Goal: Task Accomplishment & Management: Manage account settings

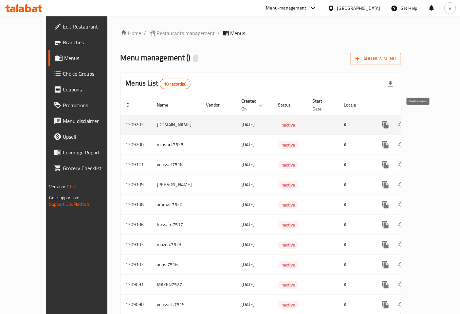
click at [418, 121] on icon "enhanced table" at bounding box center [417, 125] width 8 height 8
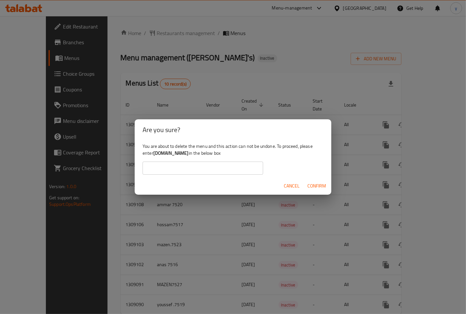
click at [313, 185] on span "Confirm" at bounding box center [316, 186] width 19 height 8
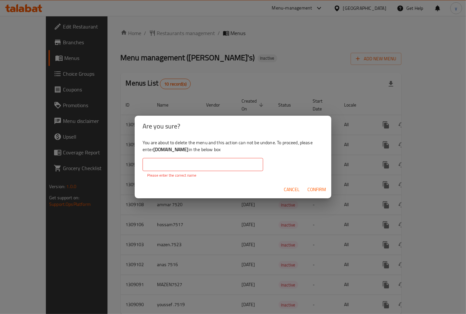
click at [222, 160] on input "text" at bounding box center [203, 164] width 121 height 13
click at [221, 161] on input "text" at bounding box center [203, 164] width 121 height 13
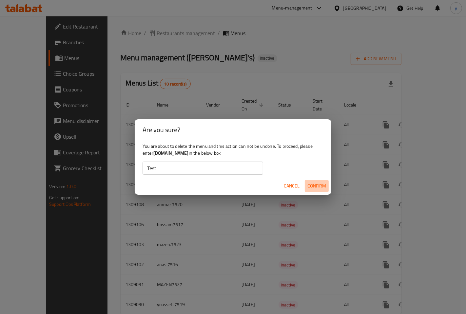
click at [312, 183] on span "Confirm" at bounding box center [316, 186] width 19 height 8
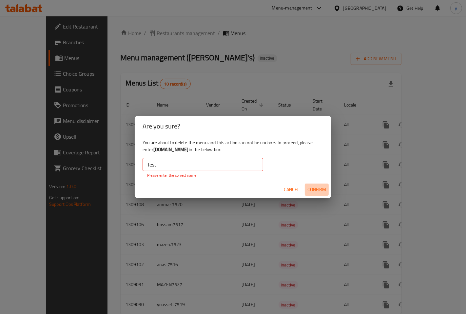
click at [313, 190] on span "Confirm" at bounding box center [316, 189] width 19 height 8
drag, startPoint x: 189, startPoint y: 168, endPoint x: 138, endPoint y: 165, distance: 51.2
click at [138, 165] on div "You are about to delete the menu and this action can not be undone. To proceed,…" at bounding box center [233, 159] width 197 height 44
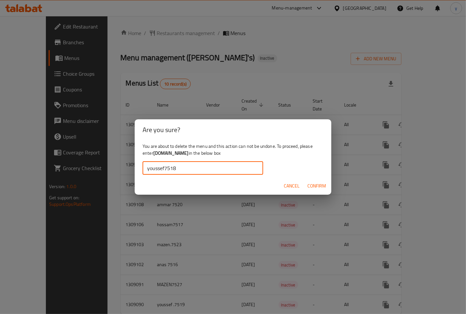
click at [316, 179] on div "Cancel Confirm" at bounding box center [233, 185] width 197 height 17
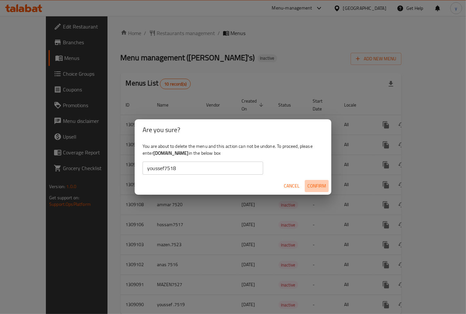
click at [316, 182] on span "Confirm" at bounding box center [316, 186] width 19 height 8
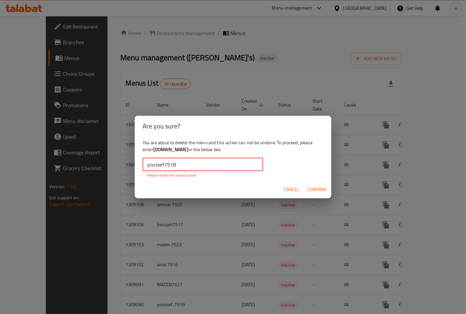
drag, startPoint x: 183, startPoint y: 166, endPoint x: 135, endPoint y: 168, distance: 48.5
click at [135, 168] on div "You are about to delete the menu and this action can not be undone. To proceed,…" at bounding box center [233, 159] width 197 height 44
click at [187, 166] on input "youssef7518" at bounding box center [203, 164] width 121 height 13
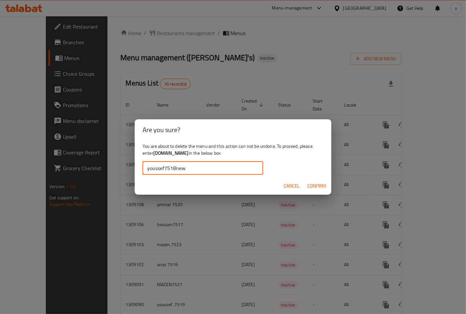
type input "youssef7518new"
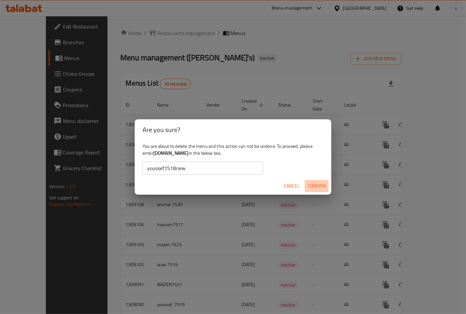
click at [315, 185] on span "Confirm" at bounding box center [316, 186] width 19 height 8
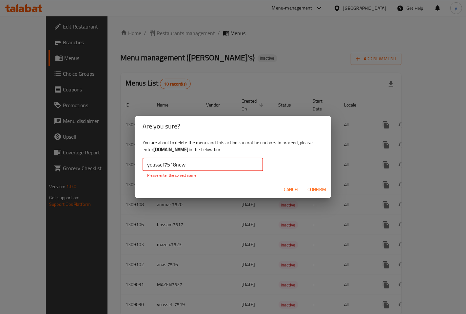
drag, startPoint x: 200, startPoint y: 166, endPoint x: 115, endPoint y: 162, distance: 84.6
click at [115, 162] on div "Are you sure? You are about to delete the menu and this action can not be undon…" at bounding box center [233, 157] width 466 height 314
click at [292, 194] on button "Cancel" at bounding box center [291, 189] width 21 height 12
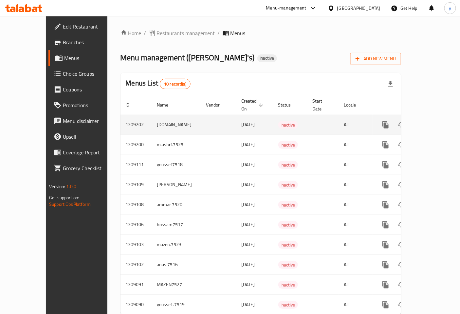
click at [152, 119] on td "youssef7518.new" at bounding box center [176, 125] width 49 height 20
click at [152, 118] on td "youssef7518.new" at bounding box center [176, 125] width 49 height 20
drag, startPoint x: 126, startPoint y: 117, endPoint x: 167, endPoint y: 118, distance: 40.7
click at [167, 118] on td "youssef7518.new" at bounding box center [176, 125] width 49 height 20
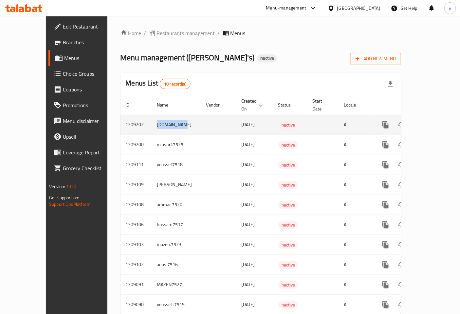
copy td "youssef7518.new"
click at [422, 117] on button "enhanced table" at bounding box center [417, 125] width 16 height 16
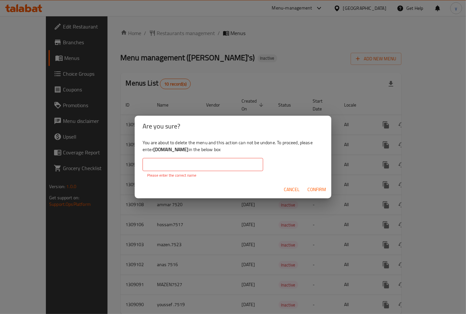
click at [239, 167] on input "text" at bounding box center [203, 164] width 121 height 13
paste input "youssef7518.new"
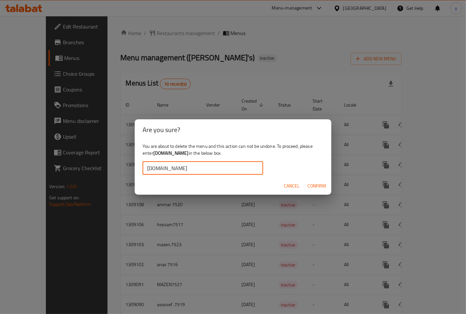
type input "youssef7518.new"
click at [311, 182] on span "Confirm" at bounding box center [316, 186] width 19 height 8
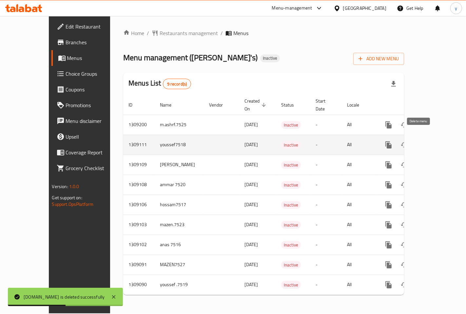
click at [422, 142] on icon "enhanced table" at bounding box center [420, 145] width 5 height 6
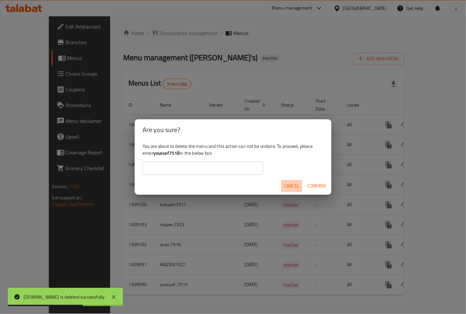
click at [296, 187] on span "Cancel" at bounding box center [292, 186] width 16 height 8
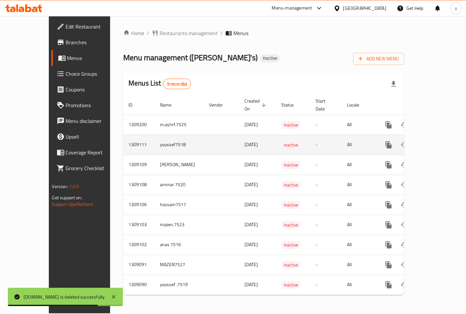
click at [155, 135] on td "youssef7518" at bounding box center [179, 145] width 49 height 20
copy td "youssef7518"
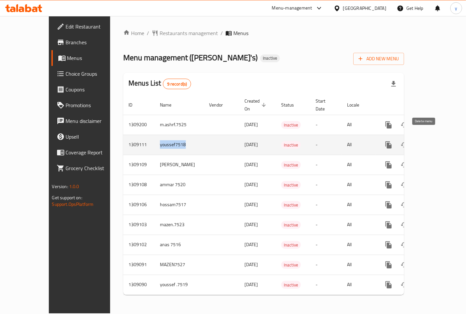
click at [422, 142] on icon "enhanced table" at bounding box center [420, 145] width 5 height 6
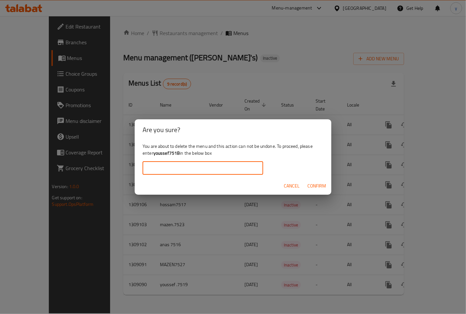
click at [243, 168] on input "text" at bounding box center [203, 168] width 121 height 13
paste input "youssef7518"
type input "youssef7518"
click at [307, 182] on span "Confirm" at bounding box center [316, 186] width 19 height 8
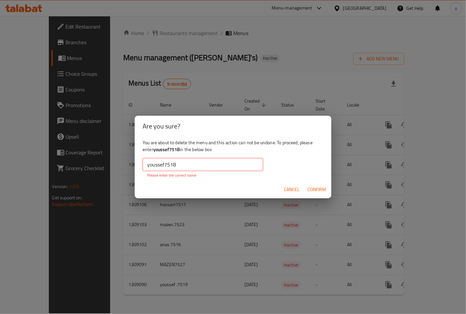
click at [318, 190] on span "Confirm" at bounding box center [316, 189] width 19 height 8
click at [293, 187] on span "Cancel" at bounding box center [292, 189] width 16 height 8
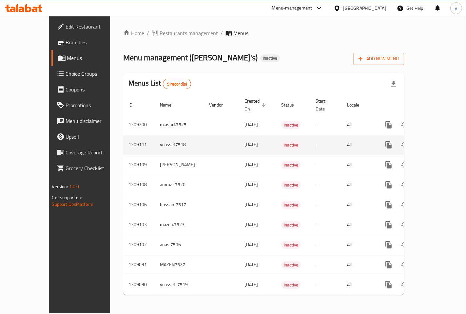
click at [155, 136] on td "youssef7518" at bounding box center [179, 145] width 49 height 20
copy td "youssef7518"
click at [422, 142] on icon "enhanced table" at bounding box center [420, 145] width 5 height 6
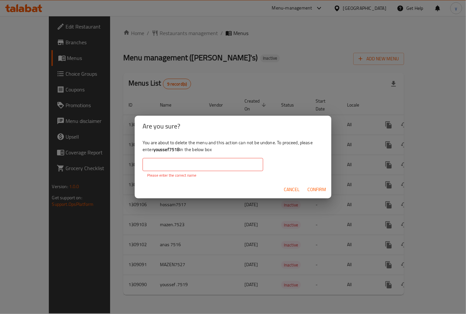
click at [211, 166] on input "text" at bounding box center [203, 164] width 121 height 13
paste input "youssef7518"
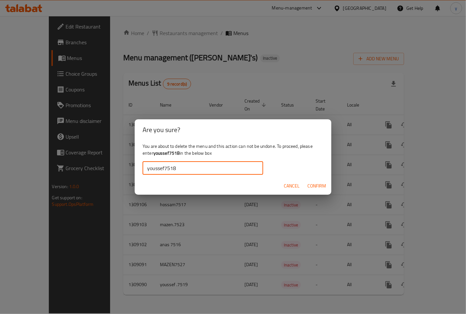
type input "youssef7518"
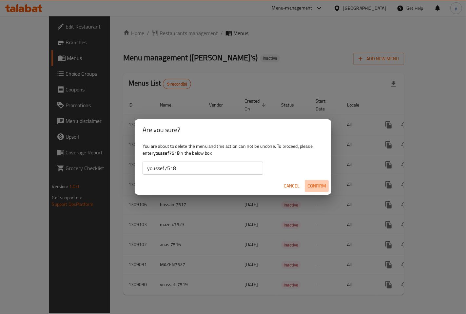
click at [309, 184] on span "Confirm" at bounding box center [316, 186] width 19 height 8
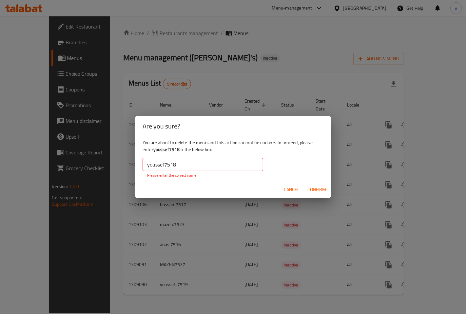
click at [322, 187] on span "Confirm" at bounding box center [316, 189] width 19 height 8
click at [290, 185] on span "Cancel" at bounding box center [292, 189] width 16 height 8
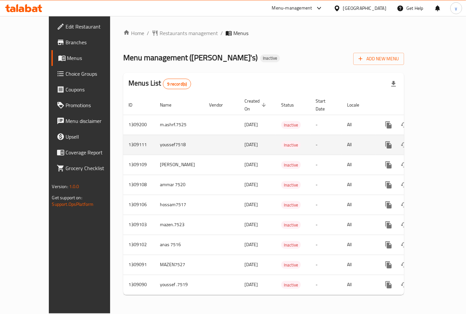
click at [155, 136] on td "youssef7518" at bounding box center [179, 145] width 49 height 20
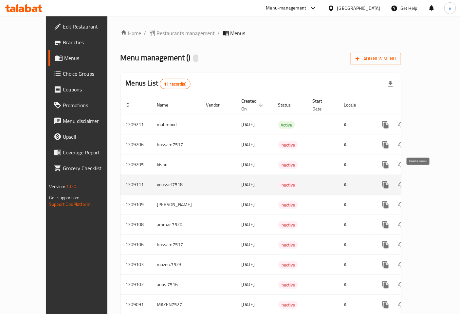
click at [416, 181] on icon "enhanced table" at bounding box center [417, 185] width 8 height 8
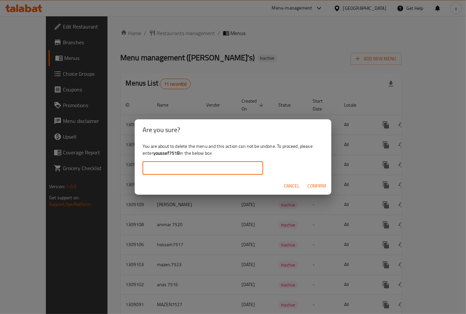
click at [223, 167] on input "text" at bounding box center [203, 168] width 121 height 13
drag, startPoint x: 188, startPoint y: 171, endPoint x: 176, endPoint y: 168, distance: 12.6
click at [176, 168] on input "youssef7518new" at bounding box center [203, 168] width 121 height 13
type input "youssef7518"
click at [316, 184] on span "Confirm" at bounding box center [316, 186] width 19 height 8
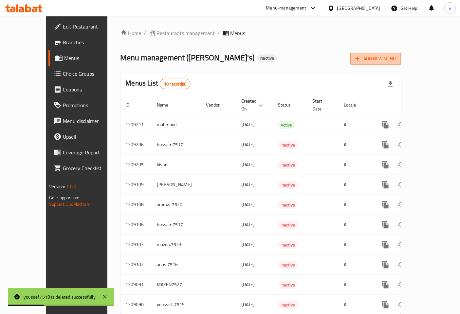
click at [396, 59] on span "Add New Menu" at bounding box center [376, 59] width 40 height 8
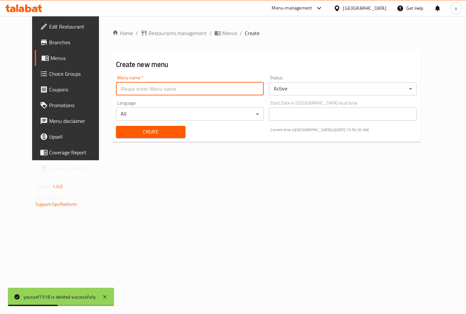
click at [152, 90] on input "text" at bounding box center [190, 88] width 148 height 13
type input "youssef7518"
click at [159, 134] on span "Create" at bounding box center [150, 132] width 59 height 8
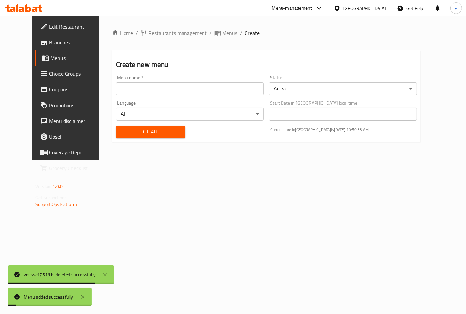
click at [50, 56] on span "Menus" at bounding box center [77, 58] width 54 height 8
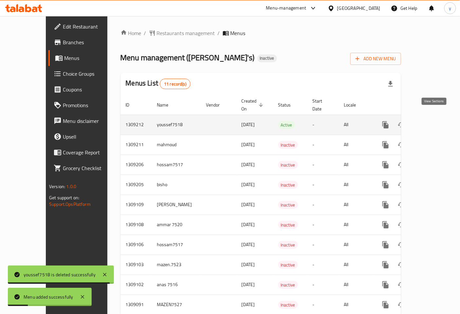
click at [435, 121] on icon "enhanced table" at bounding box center [433, 125] width 8 height 8
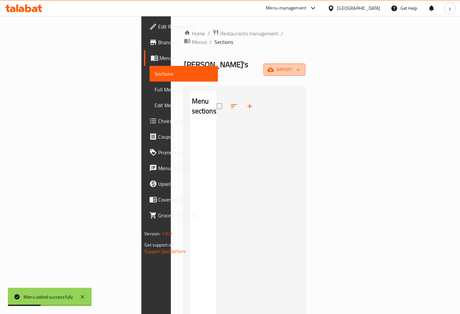
click at [306, 64] on button "import" at bounding box center [285, 70] width 42 height 12
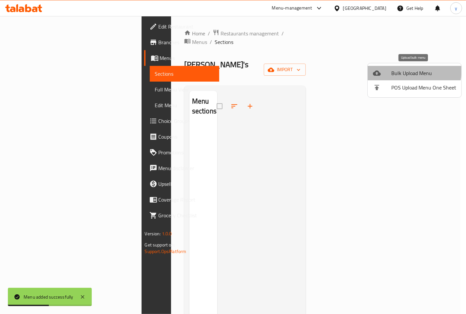
click at [402, 69] on span "Bulk Upload Menu" at bounding box center [423, 73] width 65 height 8
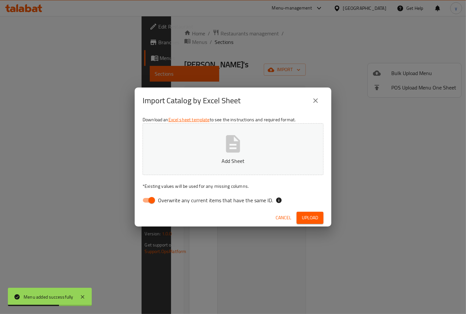
click at [152, 199] on input "Overwrite any current items that have the same ID." at bounding box center [151, 200] width 37 height 12
checkbox input "false"
click at [209, 148] on button "Add Sheet" at bounding box center [233, 149] width 181 height 52
click at [315, 218] on span "Upload" at bounding box center [310, 218] width 16 height 8
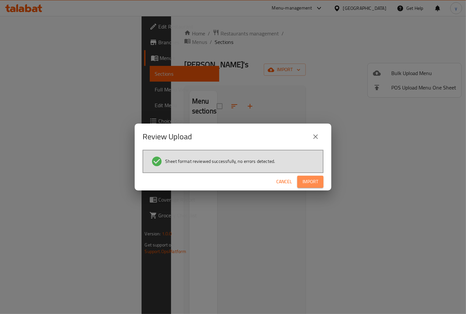
click at [306, 182] on span "Import" at bounding box center [310, 182] width 16 height 8
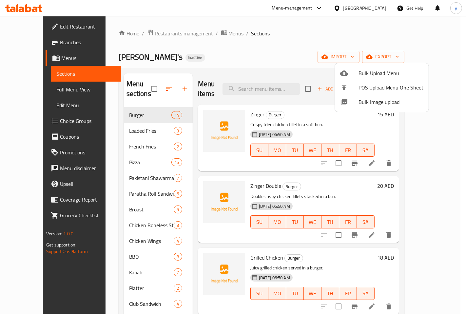
click at [30, 88] on div at bounding box center [233, 157] width 466 height 314
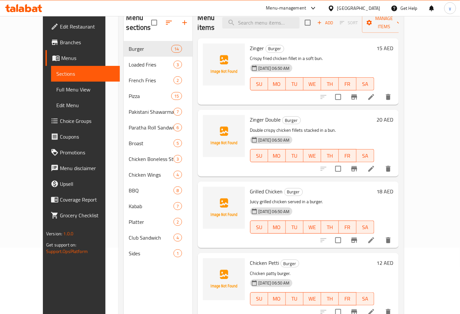
scroll to position [92, 0]
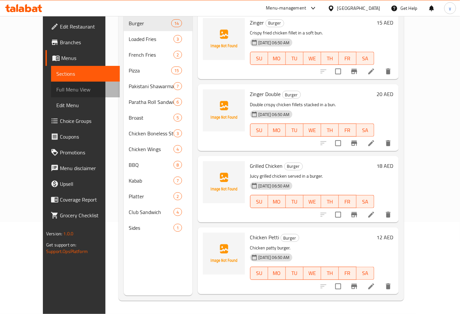
click at [56, 89] on span "Full Menu View" at bounding box center [85, 90] width 58 height 8
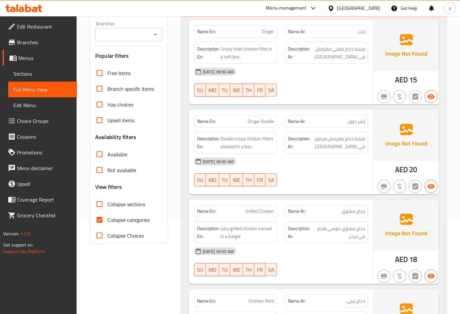
click at [100, 220] on input "Collapse categories" at bounding box center [100, 220] width 16 height 16
checkbox input "false"
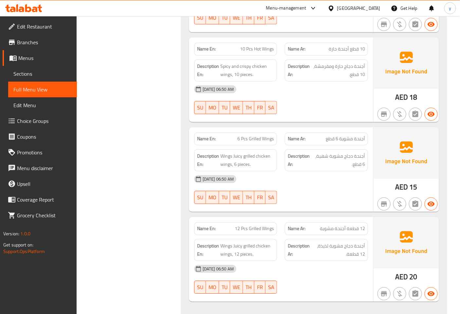
scroll to position [7071, 0]
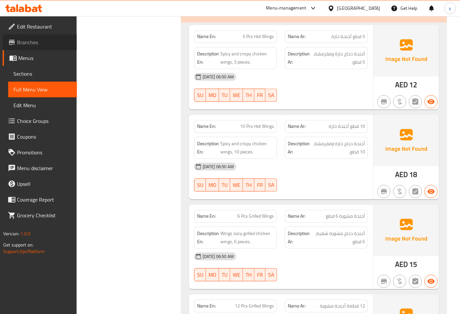
click at [28, 42] on span "Branches" at bounding box center [44, 42] width 55 height 8
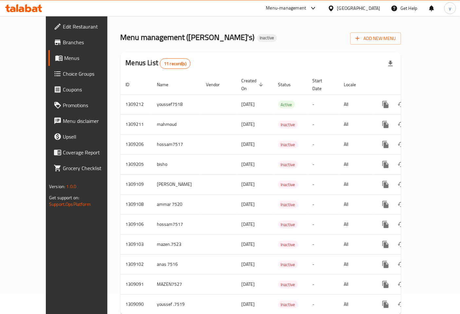
scroll to position [31, 0]
